Goal: Information Seeking & Learning: Compare options

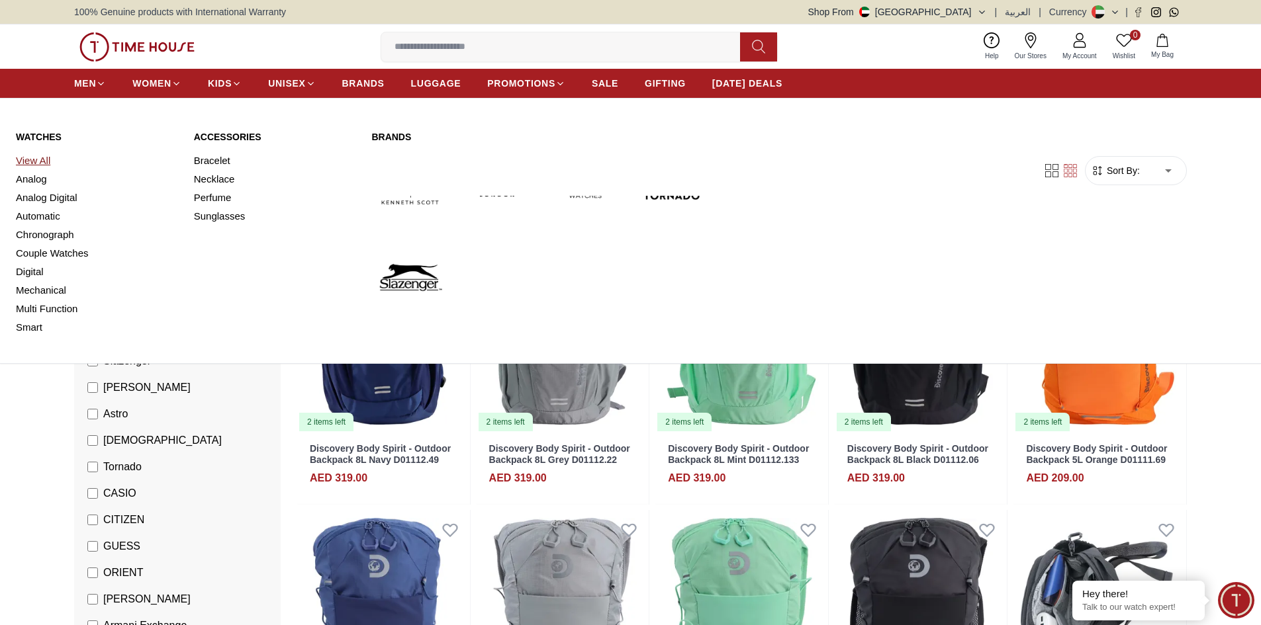
click at [38, 159] on link "View All" at bounding box center [97, 161] width 162 height 19
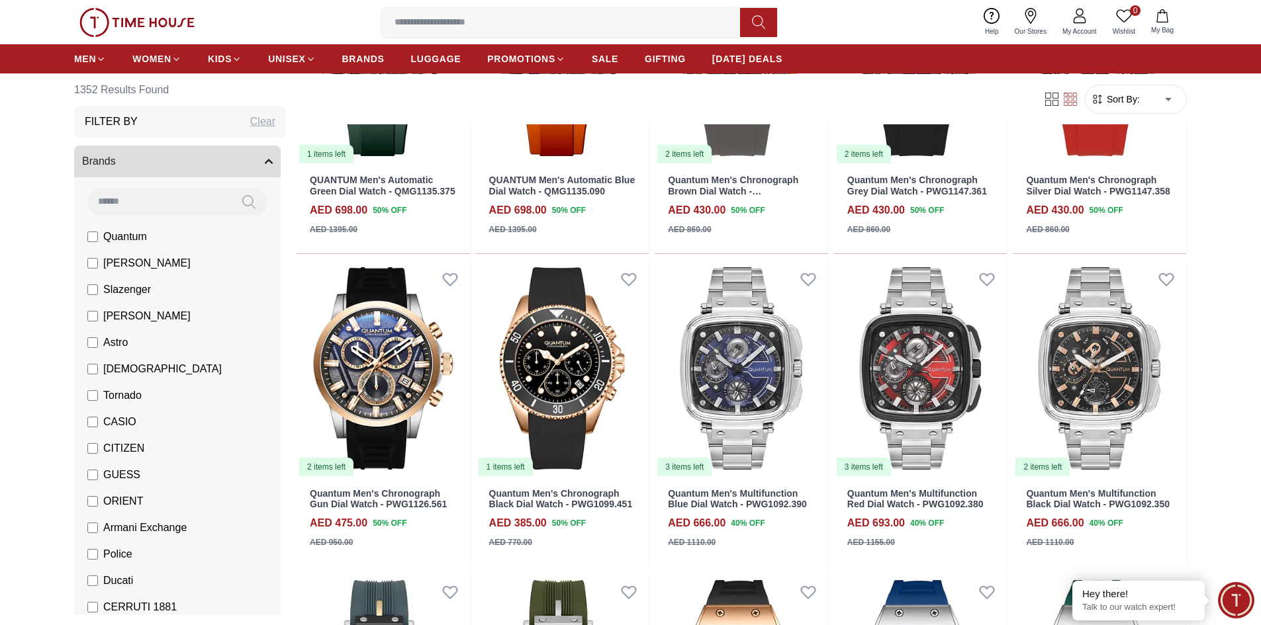
scroll to position [1863, 0]
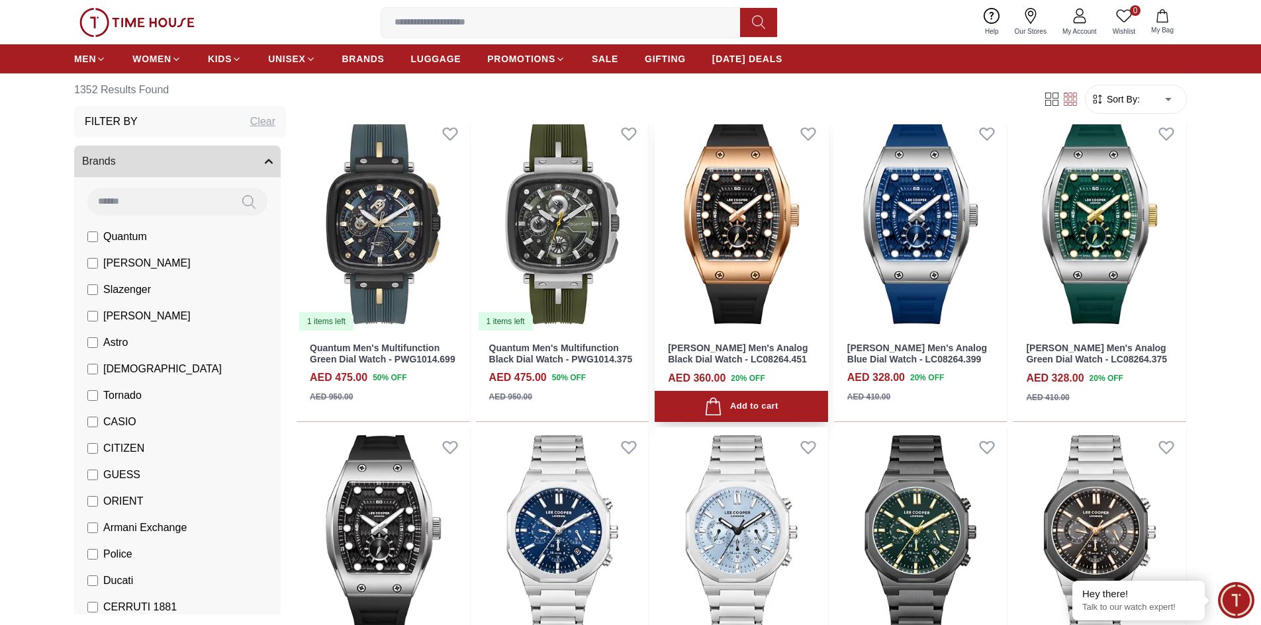
scroll to position [2253, 0]
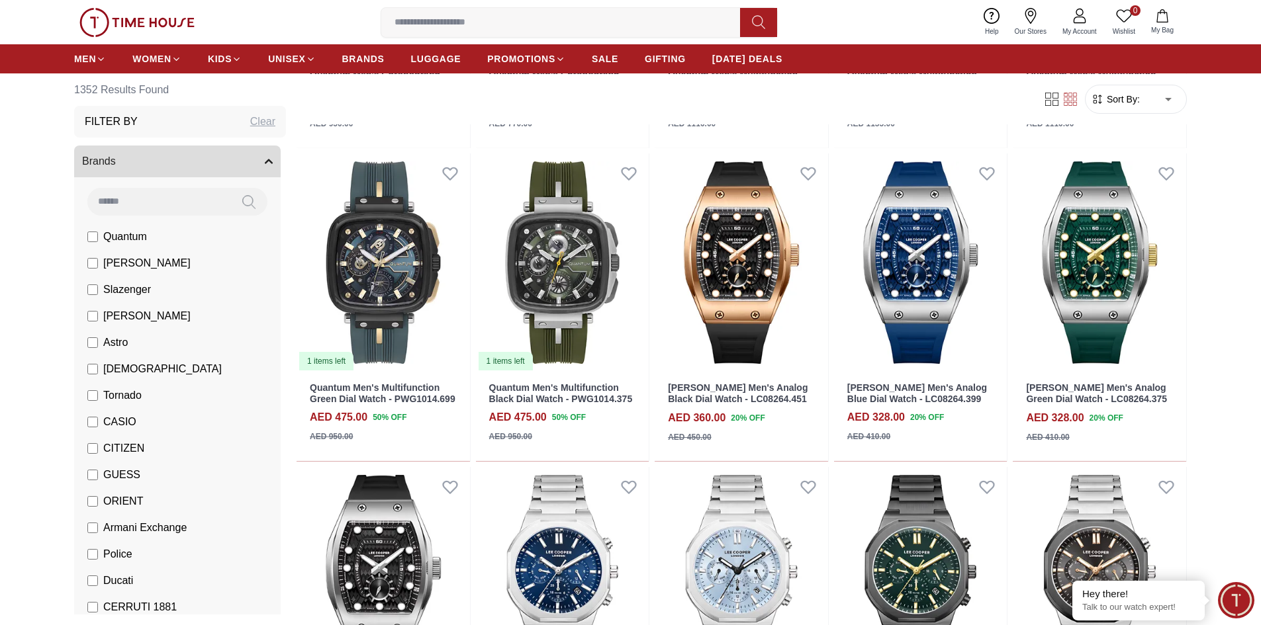
click at [85, 263] on li "[PERSON_NAME]" at bounding box center [179, 263] width 201 height 26
click at [91, 270] on label "[PERSON_NAME]" at bounding box center [138, 263] width 103 height 16
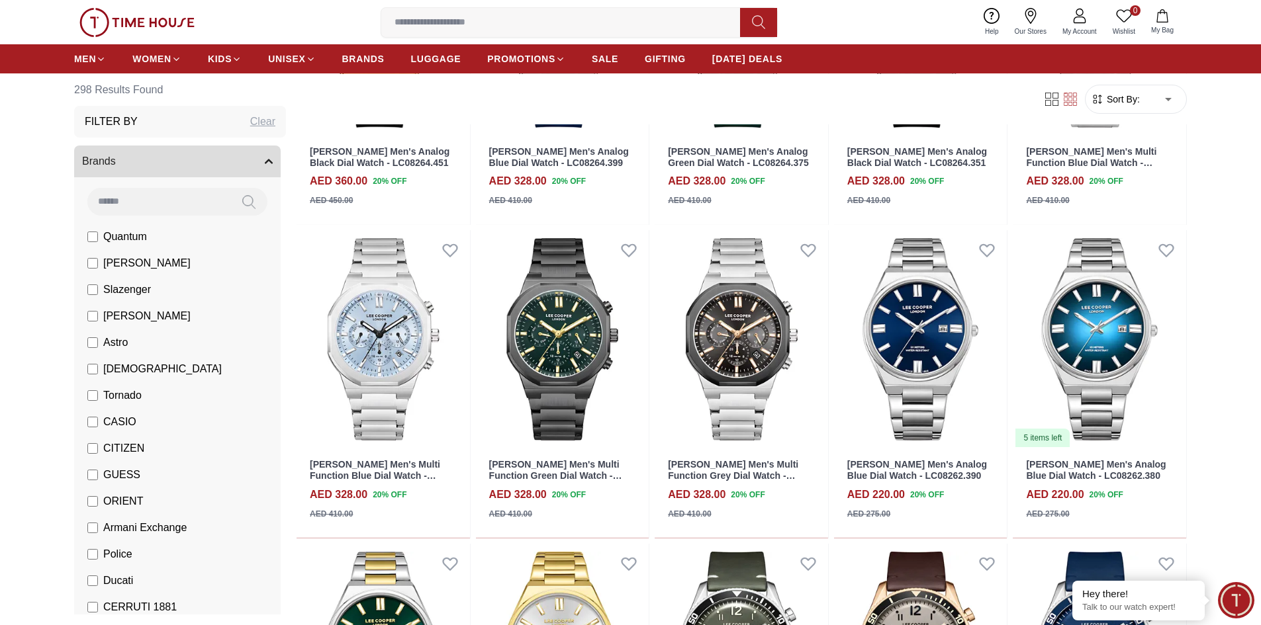
scroll to position [529, 0]
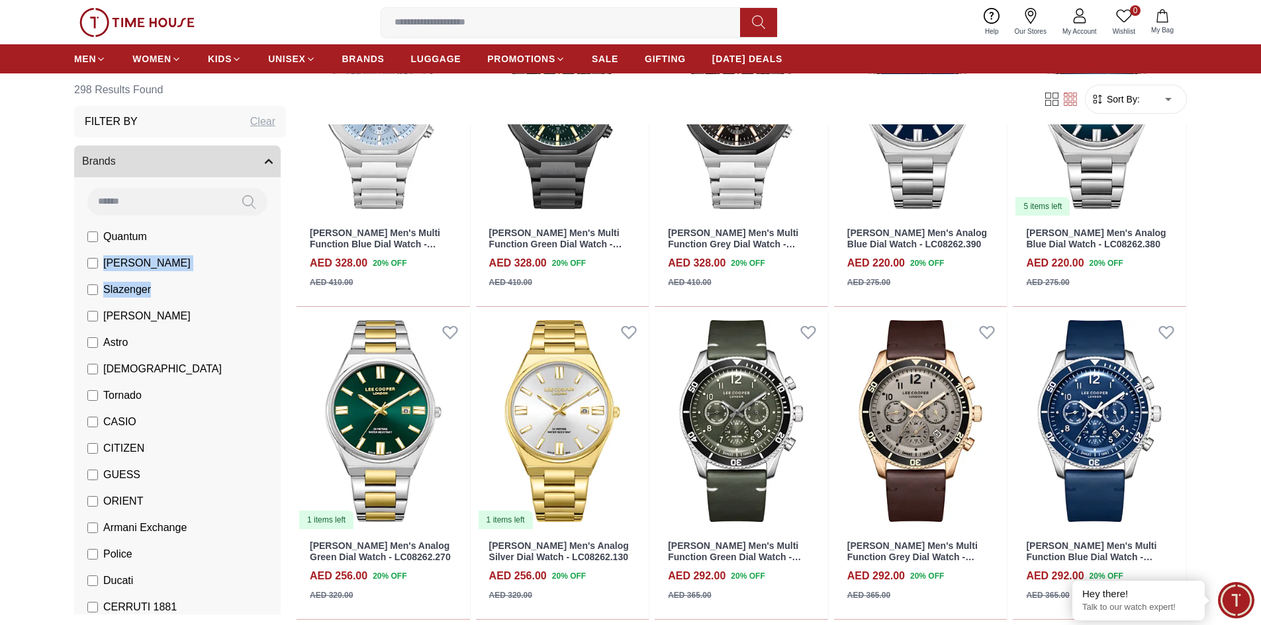
drag, startPoint x: 272, startPoint y: 247, endPoint x: 273, endPoint y: 271, distance: 24.5
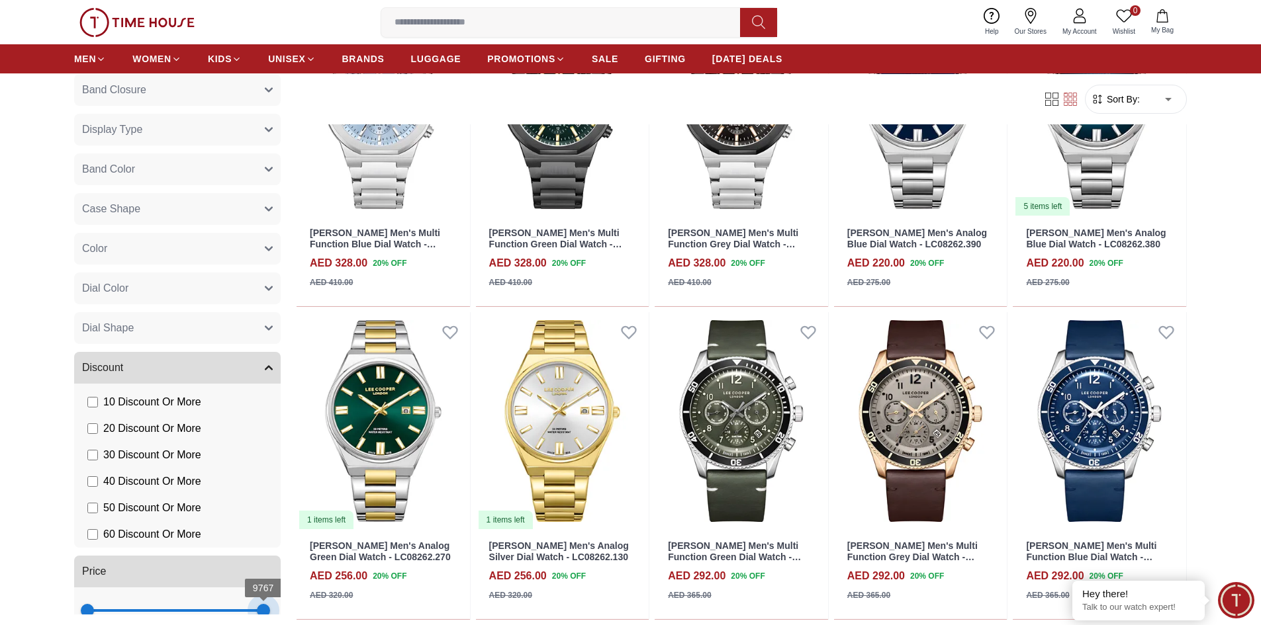
scroll to position [835, 0]
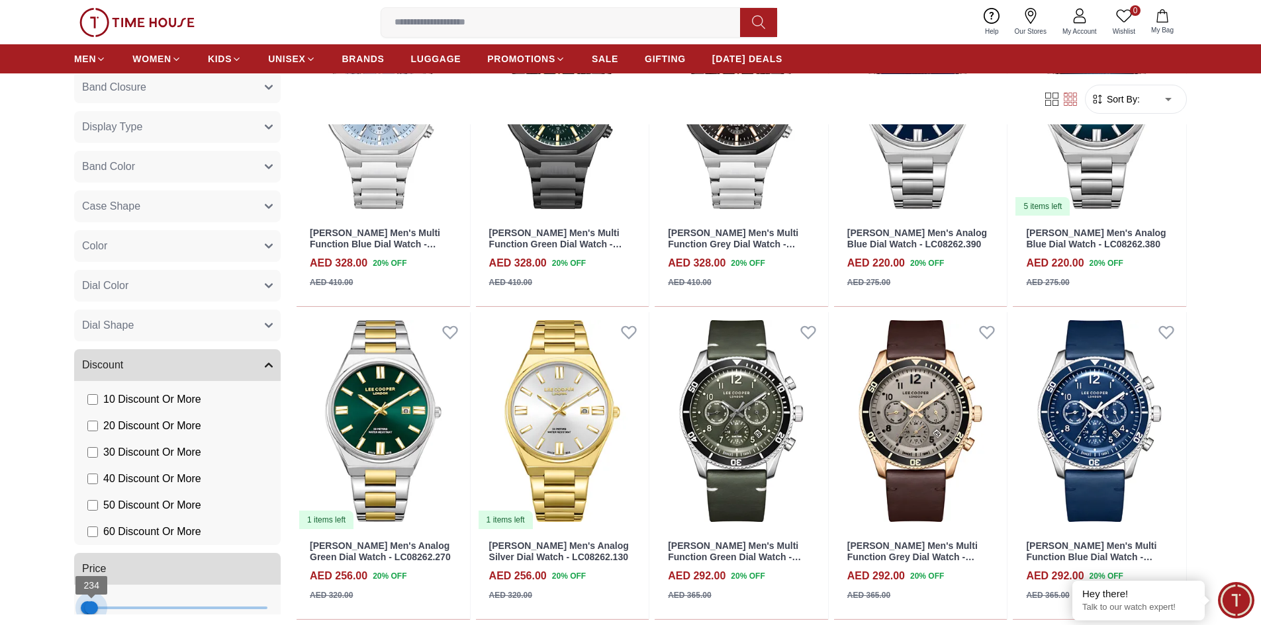
type input "***"
drag, startPoint x: 253, startPoint y: 609, endPoint x: 92, endPoint y: 600, distance: 161.7
click at [92, 602] on span "234" at bounding box center [91, 608] width 13 height 13
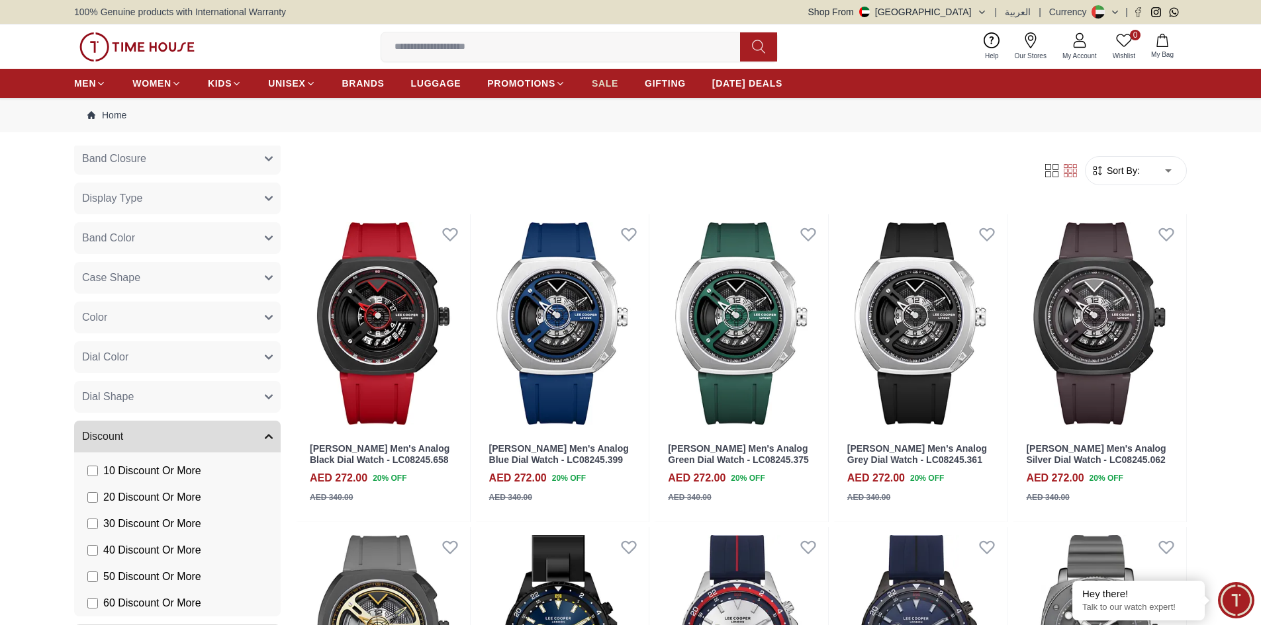
click at [604, 75] on link "SALE" at bounding box center [605, 83] width 26 height 24
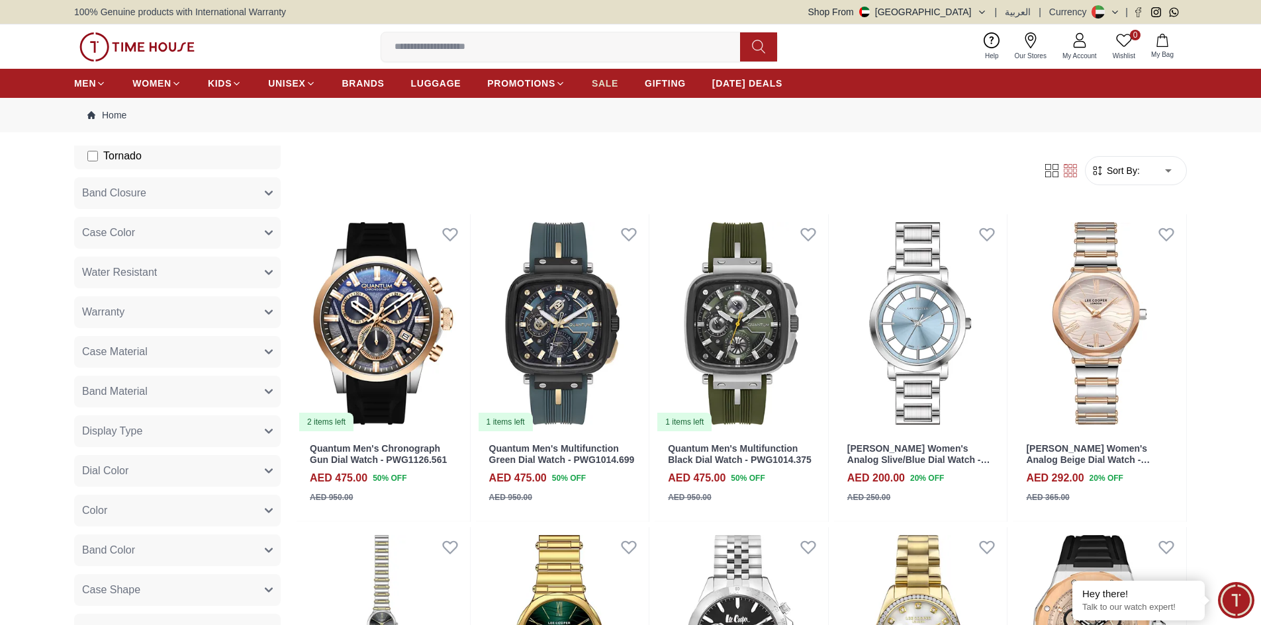
scroll to position [544, 0]
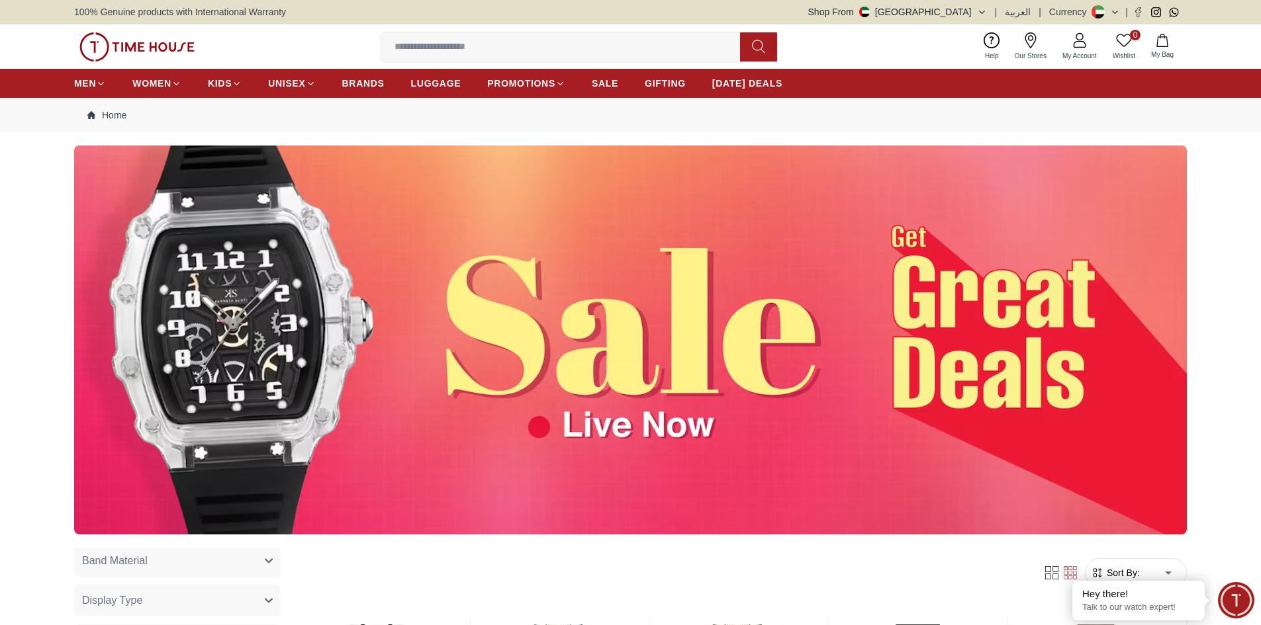
click at [538, 366] on img at bounding box center [630, 340] width 1113 height 389
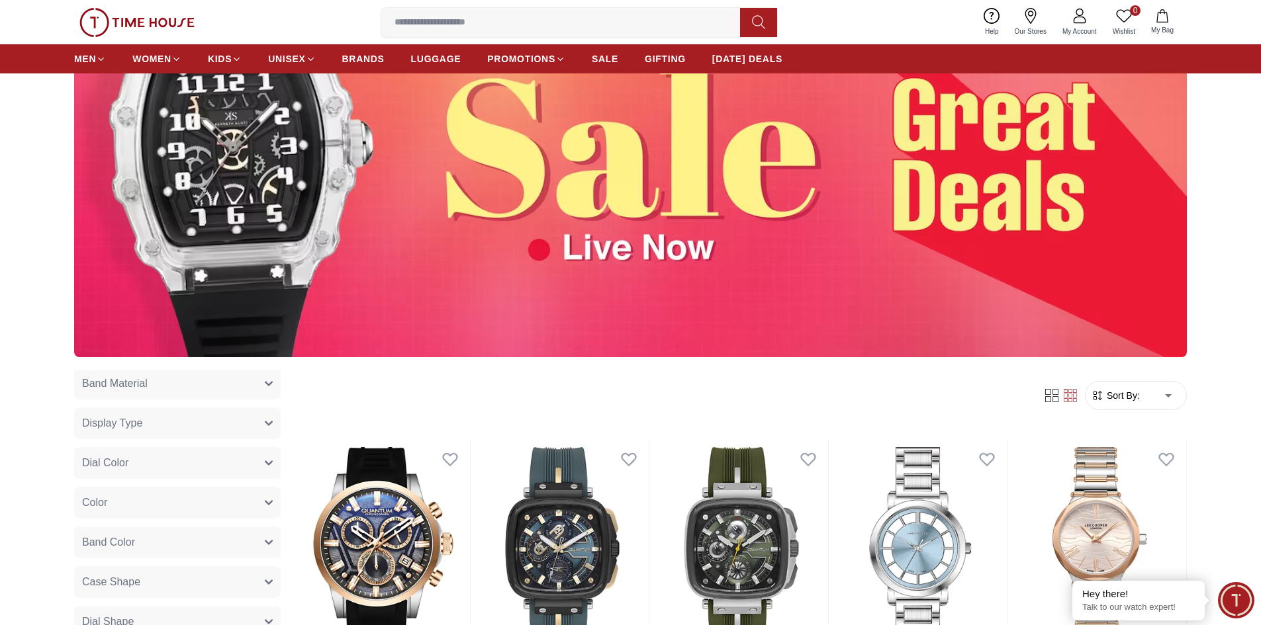
scroll to position [175, 0]
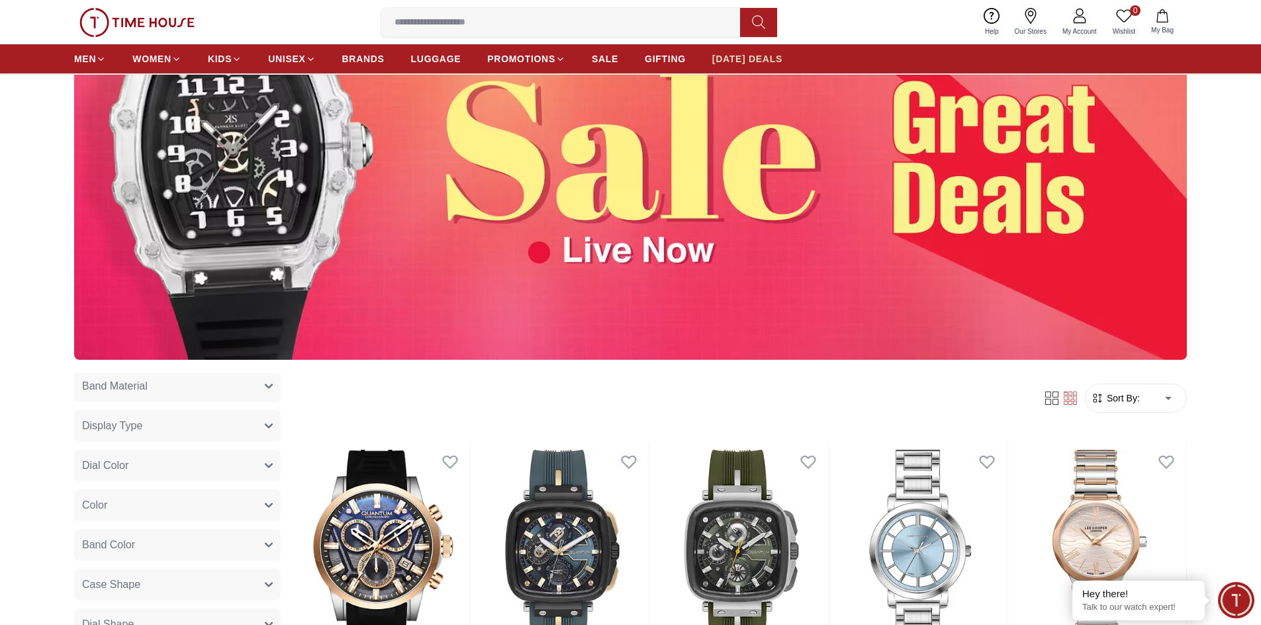
click at [731, 56] on span "[DATE] DEALS" at bounding box center [747, 58] width 70 height 13
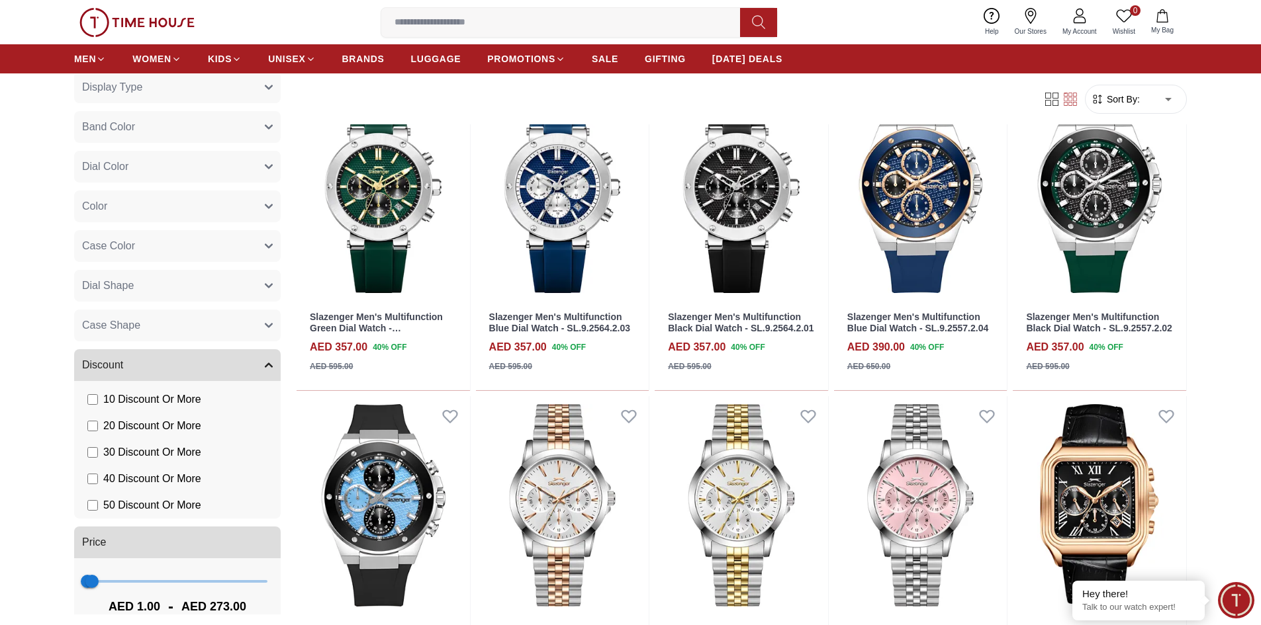
scroll to position [619, 0]
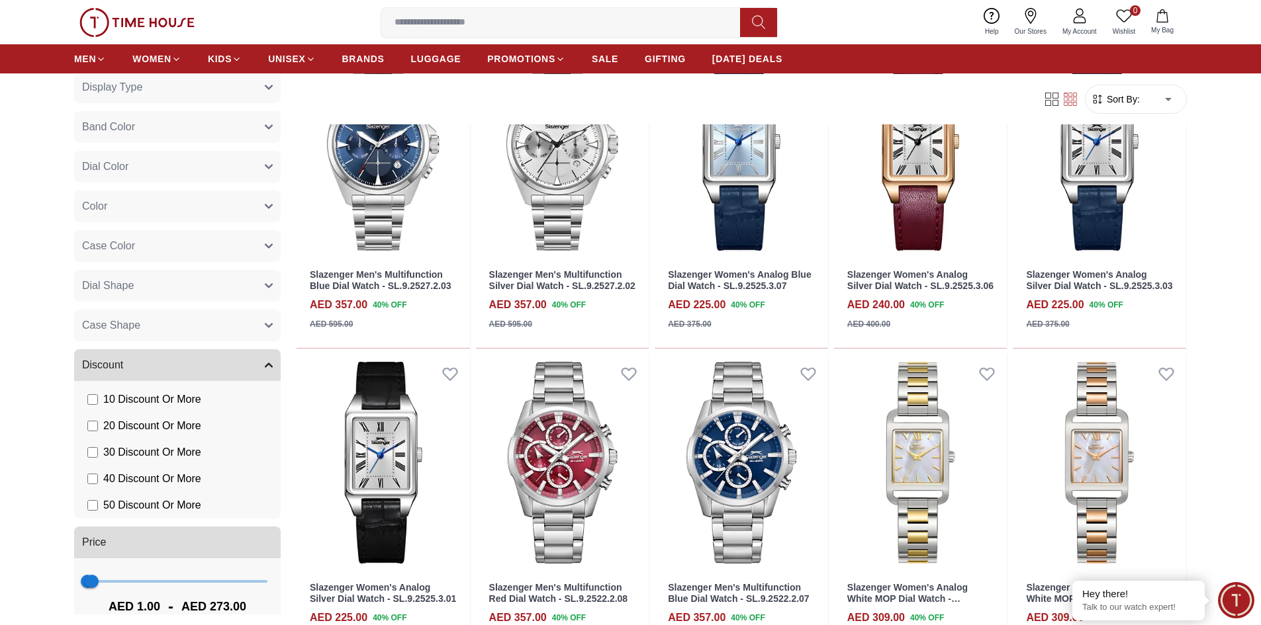
scroll to position [2163, 0]
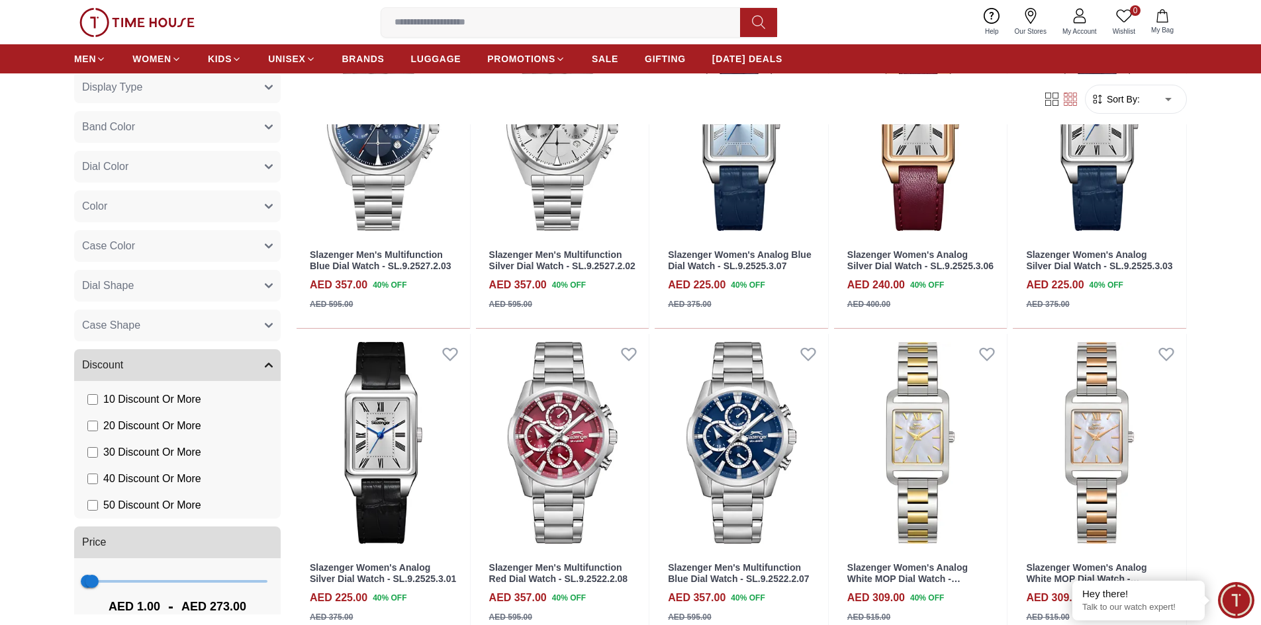
click at [756, 17] on icon at bounding box center [758, 22] width 13 height 15
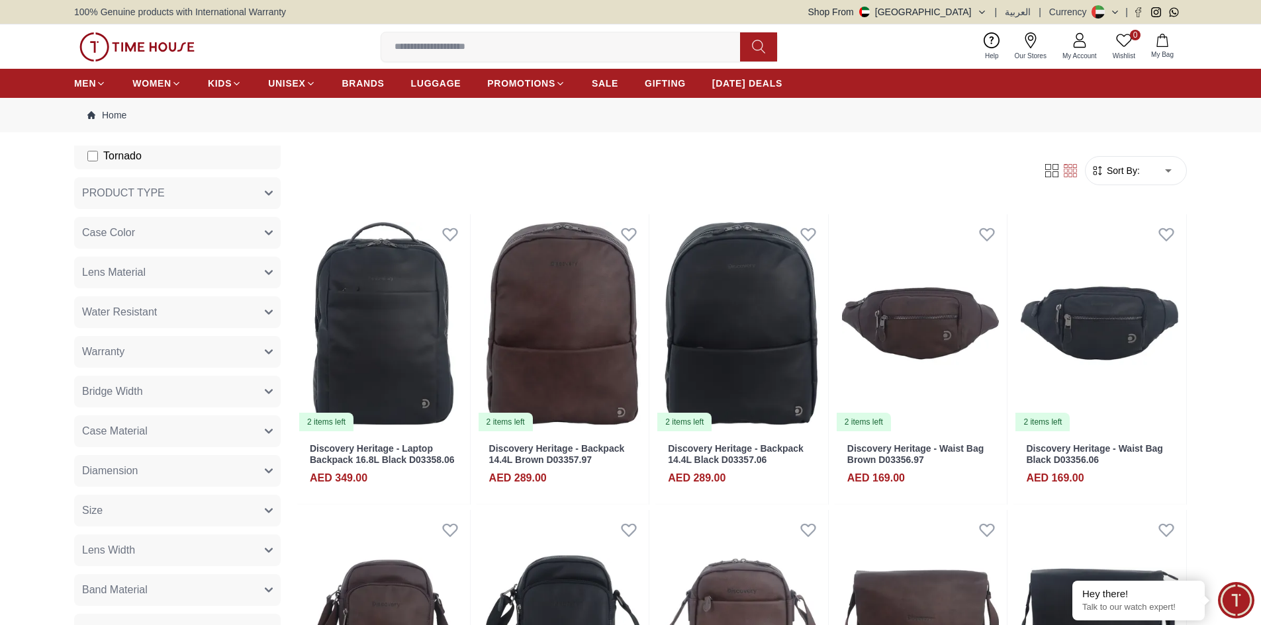
scroll to position [901, 0]
